Goal: Information Seeking & Learning: Learn about a topic

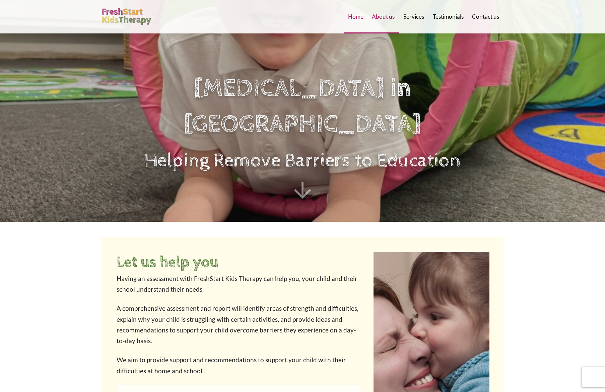
scroll to position [175, 0]
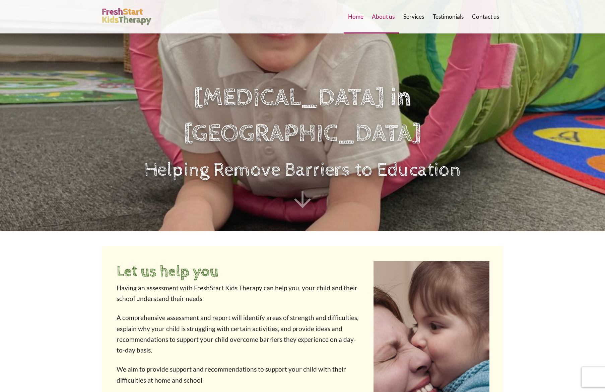
click at [382, 17] on span "About us" at bounding box center [383, 17] width 23 height 6
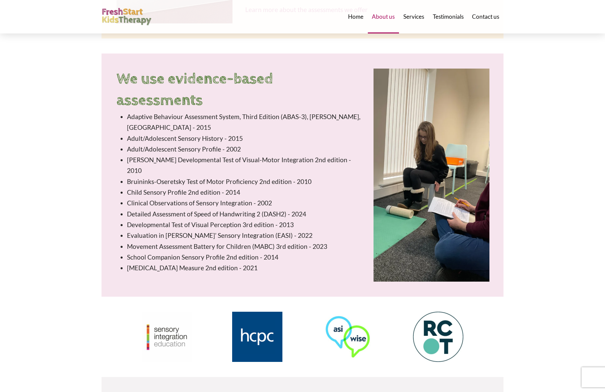
scroll to position [1144, 0]
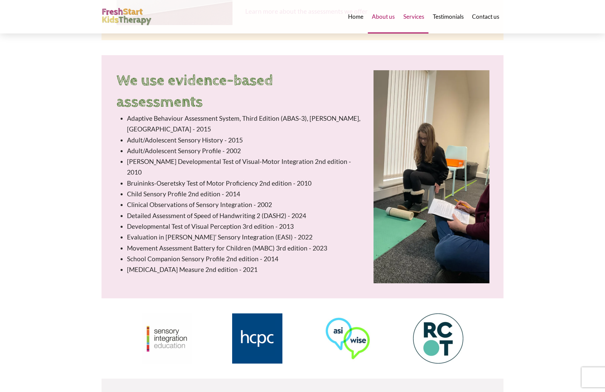
click at [413, 19] on span "Services" at bounding box center [413, 17] width 21 height 6
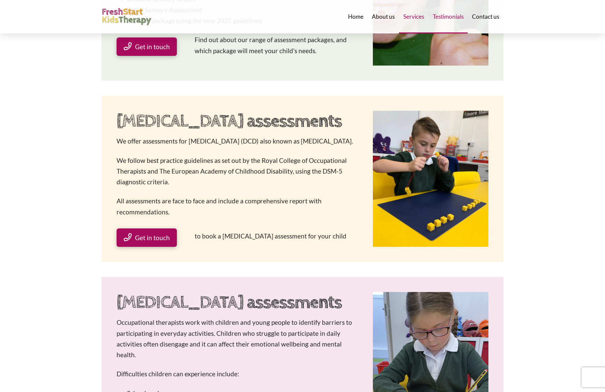
scroll to position [249, 0]
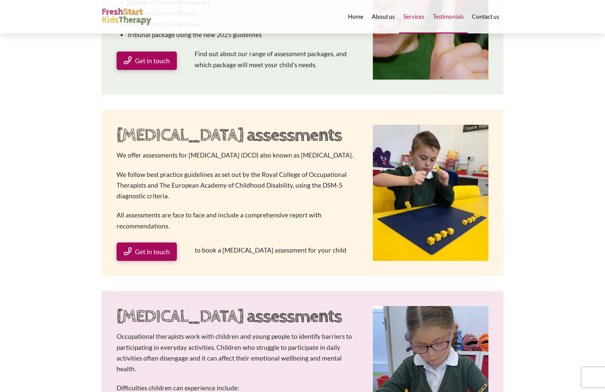
click at [455, 19] on span "Testimonials" at bounding box center [448, 17] width 31 height 6
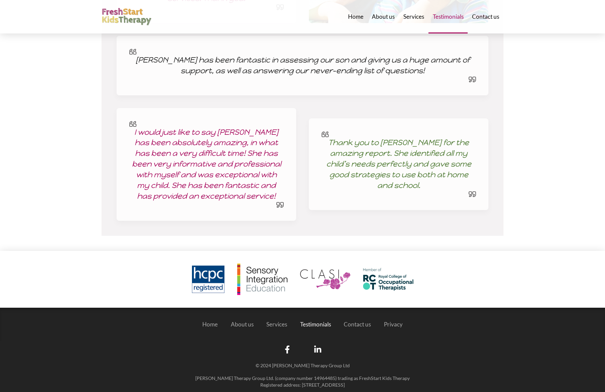
scroll to position [921, 0]
click at [485, 17] on span "Contact us" at bounding box center [485, 17] width 27 height 6
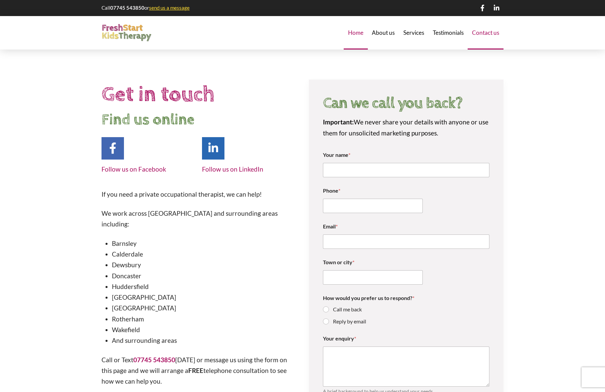
click at [354, 33] on span "Home" at bounding box center [355, 33] width 15 height 6
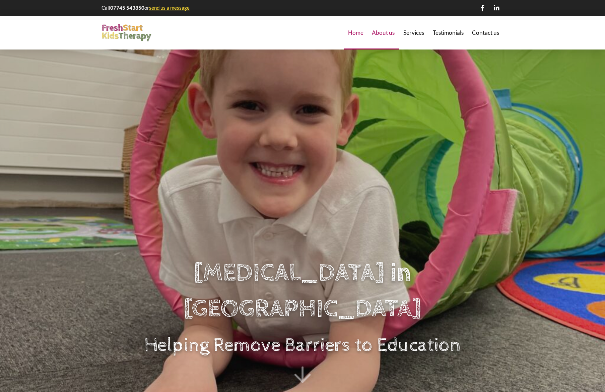
click at [381, 35] on span "About us" at bounding box center [383, 33] width 23 height 6
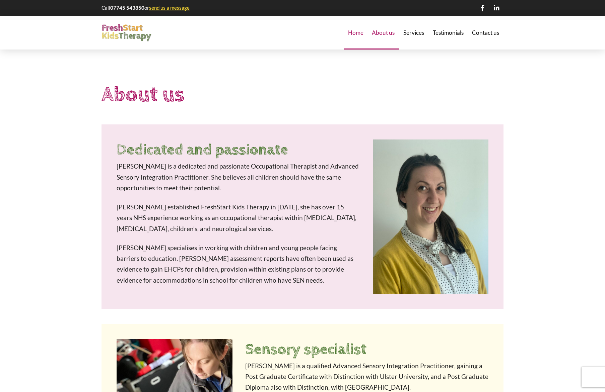
click at [354, 32] on span "Home" at bounding box center [355, 33] width 15 height 6
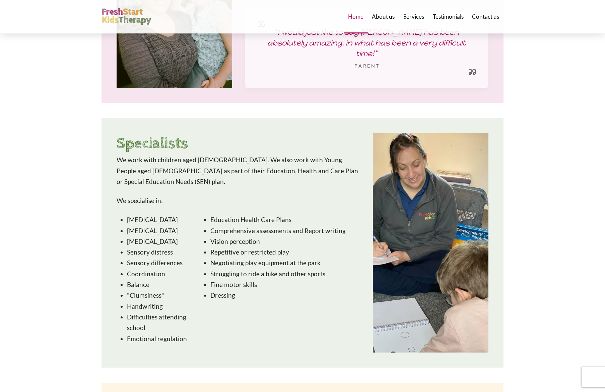
scroll to position [750, 0]
drag, startPoint x: 162, startPoint y: 216, endPoint x: 128, endPoint y: 219, distance: 34.3
click at [127, 236] on li "[MEDICAL_DATA]" at bounding box center [160, 241] width 66 height 11
copy li "[MEDICAL_DATA]"
drag, startPoint x: 174, startPoint y: 229, endPoint x: 121, endPoint y: 231, distance: 53.6
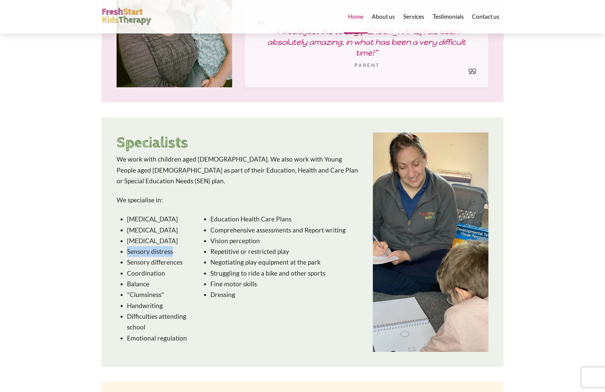
click at [127, 246] on li "Sensory distress" at bounding box center [160, 251] width 66 height 11
copy li "Sensory distress"
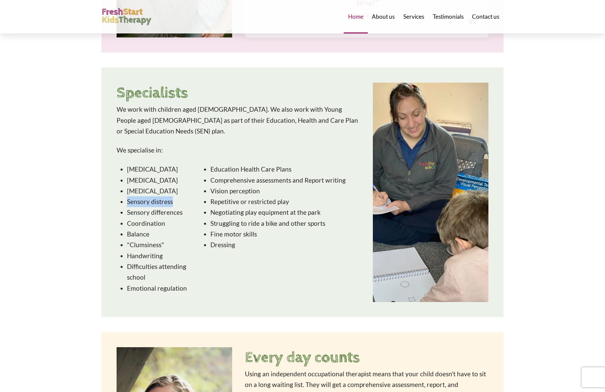
scroll to position [800, 0]
click at [182, 207] on li "Sensory differences" at bounding box center [160, 212] width 66 height 11
click at [157, 261] on li "Difficulties attending school" at bounding box center [160, 272] width 66 height 22
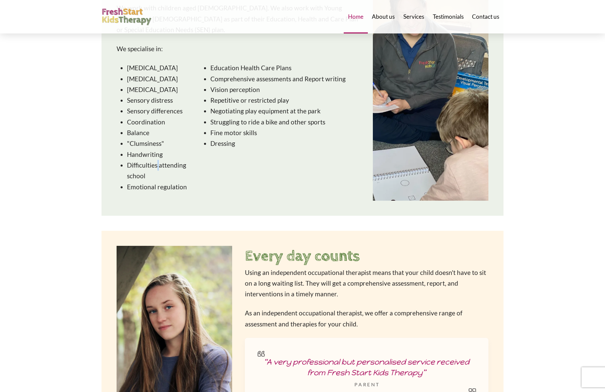
scroll to position [904, 0]
